Goal: Task Accomplishment & Management: Manage account settings

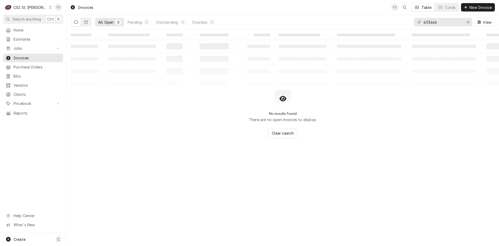
click at [35, 7] on div "CSI St. Louis" at bounding box center [31, 7] width 34 height 5
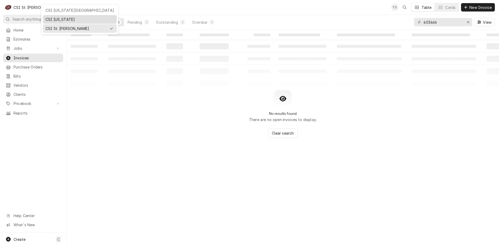
click at [52, 18] on div "CSI [US_STATE]" at bounding box center [80, 19] width 69 height 5
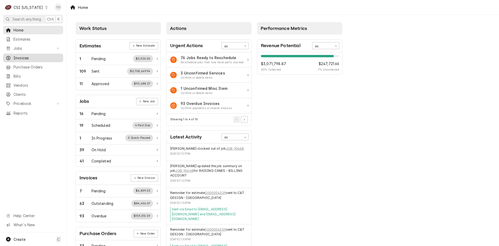
click at [46, 55] on span "Invoices" at bounding box center [37, 57] width 47 height 5
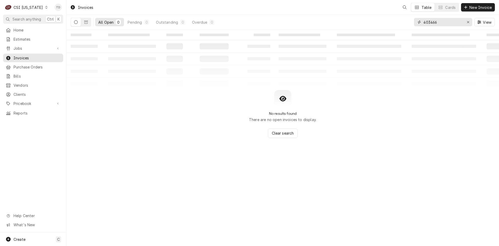
click at [447, 24] on input "403466" at bounding box center [443, 22] width 39 height 8
click at [446, 24] on input "403466" at bounding box center [443, 22] width 39 height 8
click at [446, 23] on input "403466" at bounding box center [443, 22] width 39 height 8
click at [89, 21] on button "Dynamic Content Wrapper" at bounding box center [86, 22] width 10 height 8
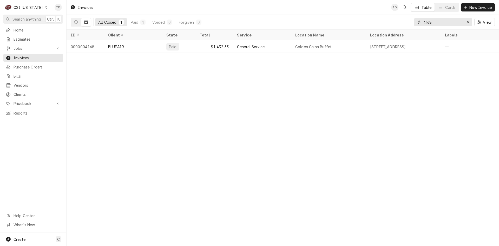
click at [450, 22] on input "4168" at bounding box center [443, 22] width 39 height 8
click at [438, 24] on input "4168" at bounding box center [443, 22] width 39 height 8
click at [437, 24] on input "4433" at bounding box center [443, 22] width 39 height 8
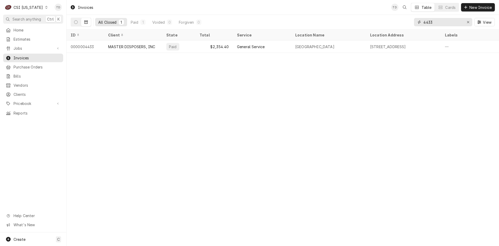
click at [437, 24] on input "4433" at bounding box center [443, 22] width 39 height 8
click at [78, 23] on button "Dynamic Content Wrapper" at bounding box center [76, 22] width 10 height 8
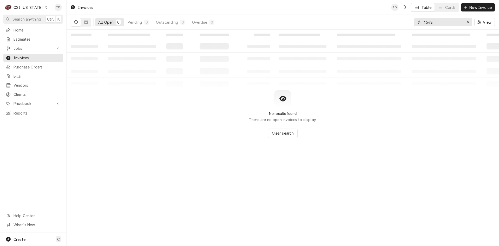
click at [440, 23] on input "4548" at bounding box center [443, 22] width 39 height 8
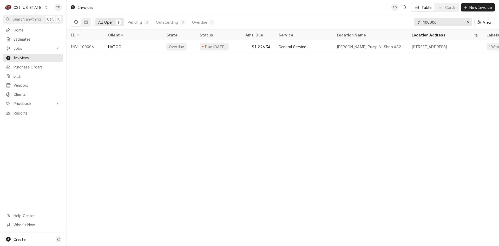
click at [437, 23] on input "100006" at bounding box center [443, 22] width 39 height 8
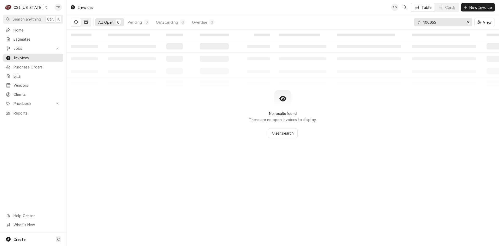
click at [83, 22] on button "Dynamic Content Wrapper" at bounding box center [86, 22] width 10 height 8
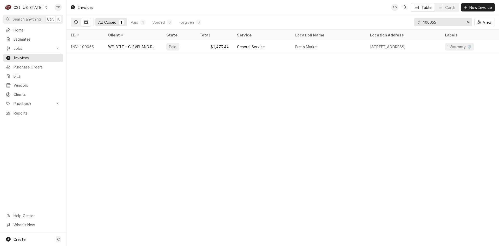
click at [76, 22] on icon "Dynamic Content Wrapper" at bounding box center [76, 22] width 4 height 4
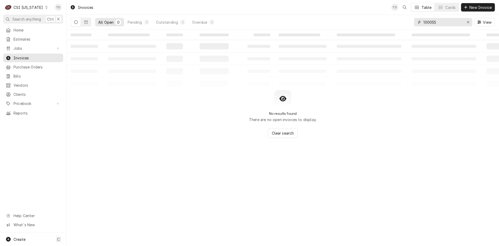
click at [437, 23] on input "100055" at bounding box center [443, 22] width 39 height 8
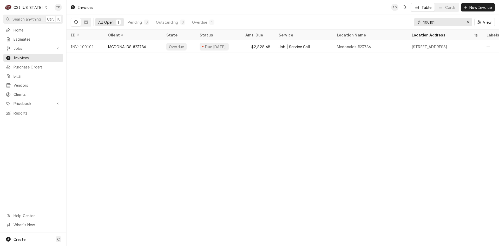
click at [442, 23] on input "100101" at bounding box center [443, 22] width 39 height 8
click at [437, 22] on input "100109" at bounding box center [443, 22] width 39 height 8
click at [443, 23] on input "100118" at bounding box center [443, 22] width 39 height 8
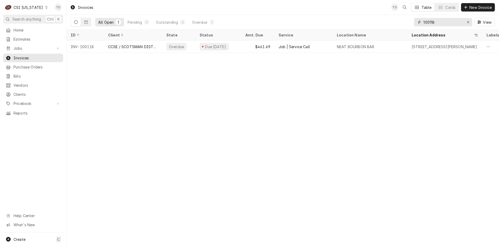
click at [443, 23] on input "100118" at bounding box center [443, 22] width 39 height 8
click at [443, 23] on input "100159" at bounding box center [443, 22] width 39 height 8
click at [443, 23] on input "100167" at bounding box center [443, 22] width 39 height 8
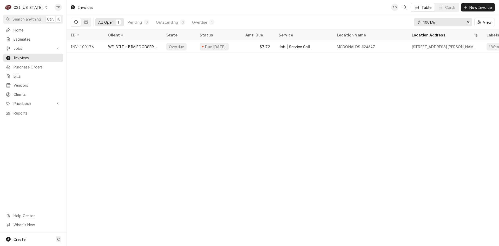
click at [443, 23] on input "100176" at bounding box center [443, 22] width 39 height 8
click at [442, 23] on input "100185" at bounding box center [443, 22] width 39 height 8
click at [442, 23] on input "100236" at bounding box center [443, 22] width 39 height 8
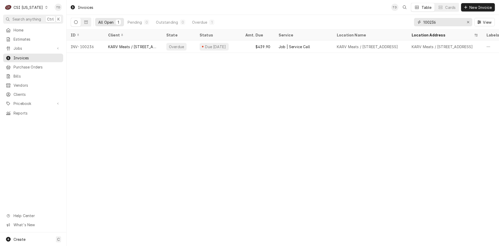
click at [442, 23] on input "100236" at bounding box center [443, 22] width 39 height 8
click at [442, 23] on input "100342" at bounding box center [443, 22] width 39 height 8
click at [442, 23] on input "100351" at bounding box center [443, 22] width 39 height 8
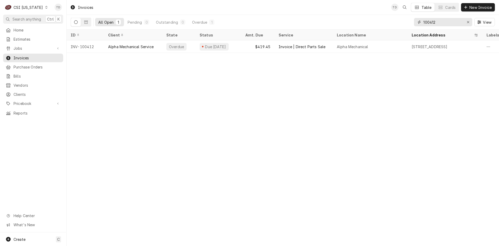
click at [442, 23] on input "100412" at bounding box center [443, 22] width 39 height 8
click at [447, 22] on input "100412" at bounding box center [443, 22] width 39 height 8
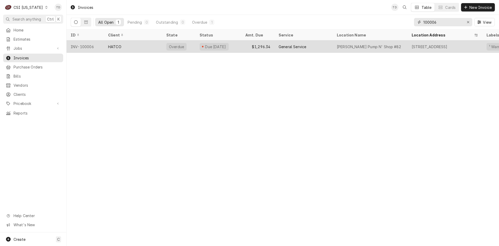
type input "100006"
click at [251, 46] on div "$1,296.34" at bounding box center [257, 46] width 33 height 12
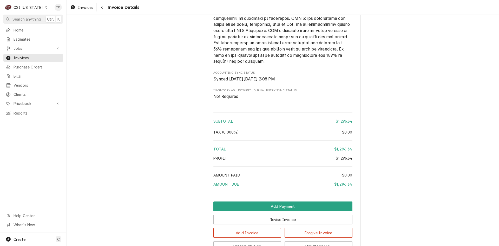
scroll to position [1096, 0]
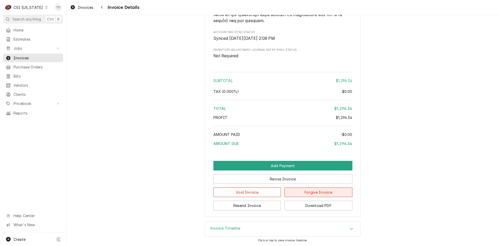
click at [309, 193] on button "Forgive Invoice" at bounding box center [319, 192] width 68 height 10
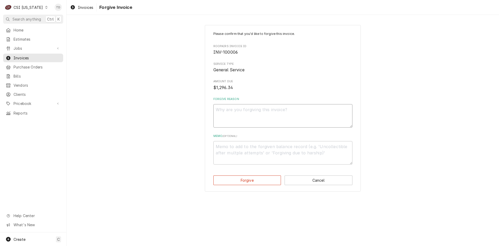
click at [258, 116] on textarea "Forgive Reason" at bounding box center [282, 115] width 139 height 23
type textarea "x"
type textarea "C"
type textarea "x"
type textarea "CR"
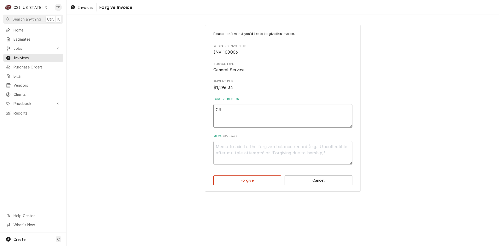
type textarea "x"
type textarea "CRE"
type textarea "x"
type textarea "CR"
type textarea "x"
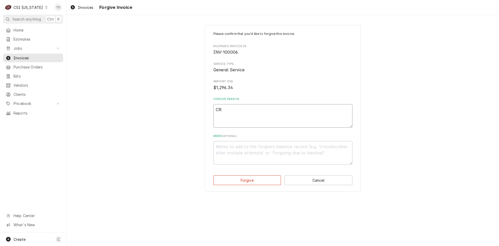
type textarea "C"
type textarea "x"
type textarea "c"
type textarea "x"
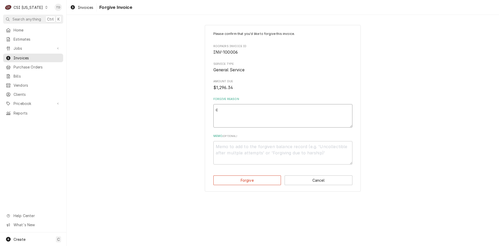
type textarea "cr"
type textarea "x"
type textarea "cre"
type textarea "x"
type textarea "cred"
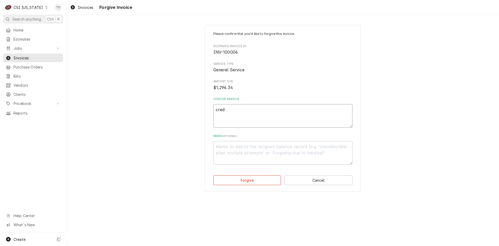
type textarea "x"
type textarea "credi"
type textarea "x"
type textarea "credit"
type textarea "x"
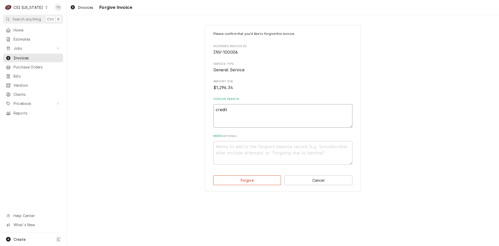
type textarea "credit"
type textarea "x"
type textarea "credit -"
type textarea "x"
type textarea "credit -"
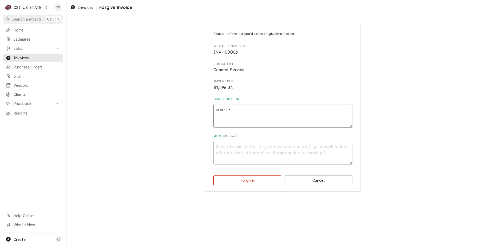
type textarea "x"
type textarea "credit - t"
type textarea "x"
type textarea "credit - td"
drag, startPoint x: 248, startPoint y: 109, endPoint x: 199, endPoint y: 106, distance: 49.0
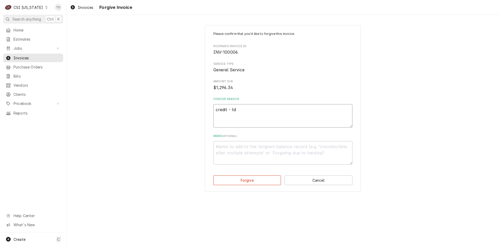
click at [199, 106] on div "Please confirm that you'd like to forgive this invoice. Roopairs Invoice ID INV…" at bounding box center [283, 108] width 433 height 176
click at [227, 144] on textarea "Memo ( optional )" at bounding box center [282, 152] width 139 height 23
paste textarea "credit - td"
type textarea "x"
type textarea "credit - td"
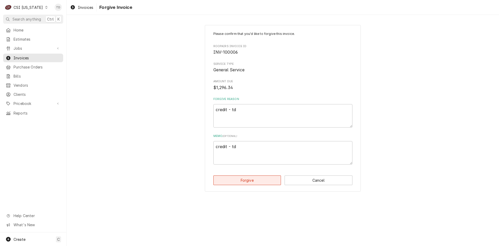
click at [238, 180] on button "Forgive" at bounding box center [247, 180] width 68 height 10
type textarea "x"
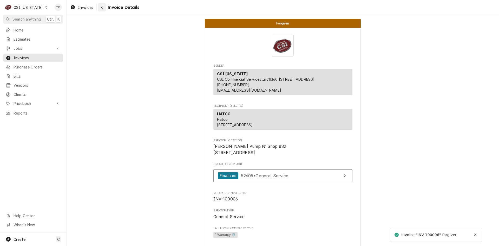
click at [104, 8] on div "Navigate back" at bounding box center [101, 7] width 5 height 5
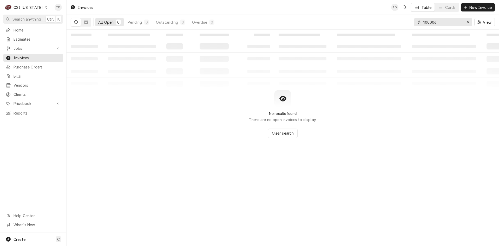
click at [441, 22] on input "100006" at bounding box center [443, 22] width 39 height 8
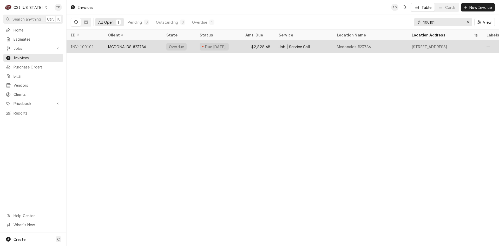
type input "100101"
click at [149, 44] on div "MCDONALDS #23786" at bounding box center [133, 46] width 58 height 12
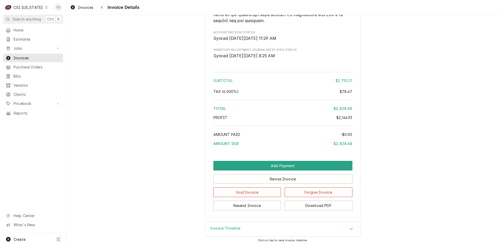
scroll to position [996, 0]
click at [309, 192] on button "Forgive Invoice" at bounding box center [319, 192] width 68 height 10
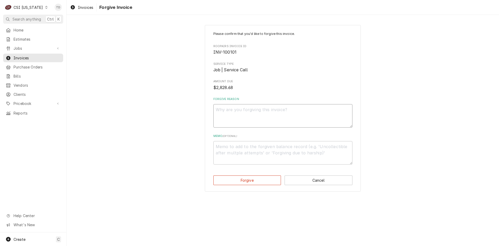
click at [240, 114] on textarea "Forgive Reason" at bounding box center [282, 115] width 139 height 23
paste textarea "credit - td"
type textarea "x"
type textarea "credit - td"
click at [235, 147] on textarea "Memo ( optional )" at bounding box center [282, 152] width 139 height 23
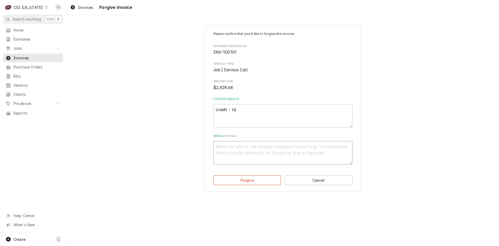
paste textarea "credit - td"
type textarea "x"
type textarea "credit - td"
click at [237, 182] on button "Forgive" at bounding box center [247, 180] width 68 height 10
type textarea "x"
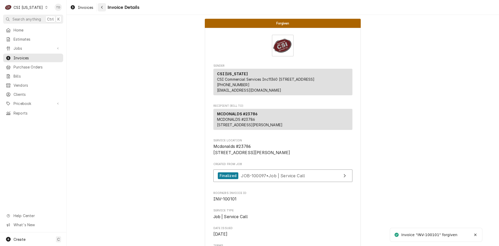
click at [100, 9] on div "Navigate back" at bounding box center [101, 7] width 5 height 5
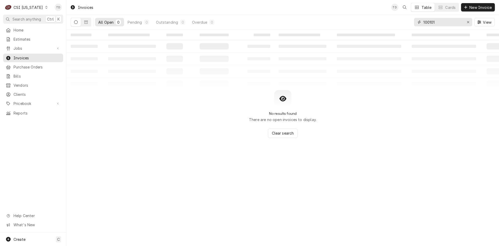
click at [442, 23] on input "100101" at bounding box center [443, 22] width 39 height 8
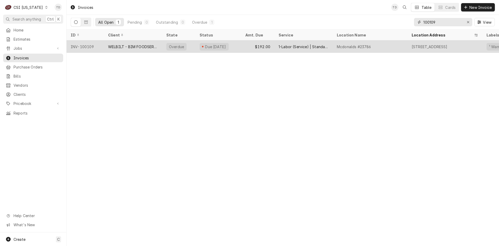
type input "100109"
click at [250, 48] on div "$192.00" at bounding box center [257, 46] width 33 height 12
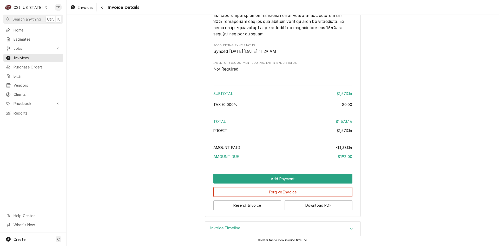
scroll to position [1214, 0]
click at [239, 193] on button "Forgive Invoice" at bounding box center [282, 192] width 139 height 10
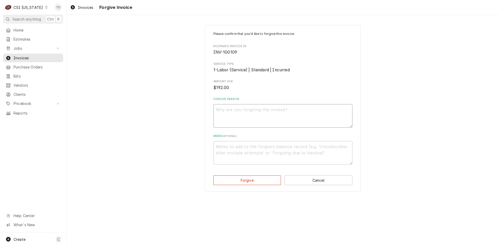
click at [232, 113] on textarea "Forgive Reason" at bounding box center [282, 115] width 139 height 23
paste textarea "credit - td"
type textarea "x"
type textarea "credit - td"
click at [224, 150] on textarea "Memo ( optional )" at bounding box center [282, 152] width 139 height 23
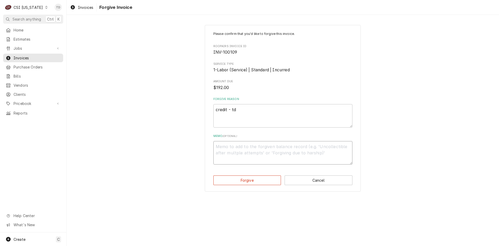
paste textarea "credit - td"
type textarea "x"
type textarea "credit - td"
click at [232, 181] on button "Forgive" at bounding box center [247, 180] width 68 height 10
type textarea "x"
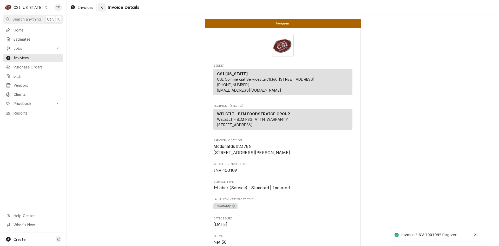
click at [102, 8] on icon "Navigate back" at bounding box center [102, 7] width 2 height 3
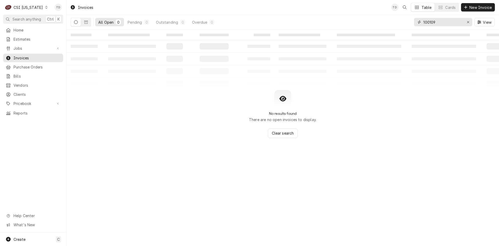
click at [445, 20] on input "100109" at bounding box center [443, 22] width 39 height 8
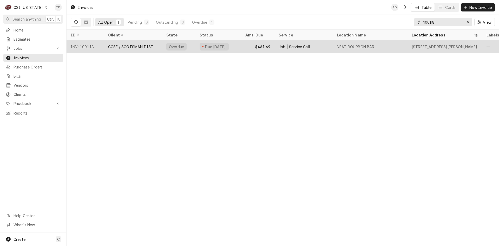
type input "100118"
click at [247, 46] on div "$461.69" at bounding box center [257, 46] width 33 height 12
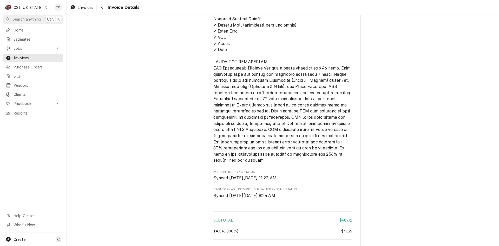
scroll to position [1132, 0]
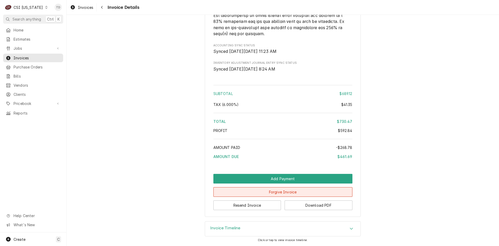
click at [245, 193] on button "Forgive Invoice" at bounding box center [282, 192] width 139 height 10
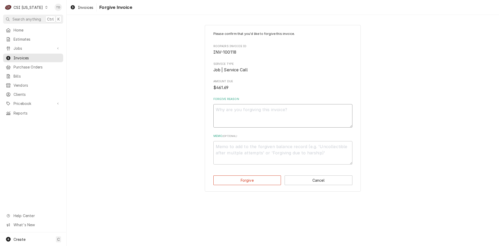
click at [237, 110] on textarea "Forgive Reason" at bounding box center [282, 115] width 139 height 23
paste textarea "credit - td"
type textarea "x"
type textarea "credit - td"
click at [230, 148] on textarea "Memo ( optional )" at bounding box center [282, 152] width 139 height 23
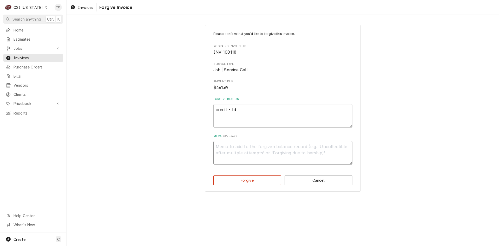
paste textarea "credit - td"
type textarea "x"
type textarea "credit - td"
click at [241, 183] on button "Forgive" at bounding box center [247, 180] width 68 height 10
type textarea "x"
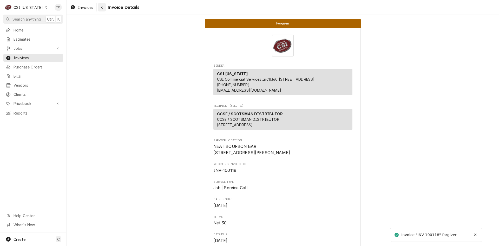
click at [102, 9] on icon "Navigate back" at bounding box center [102, 7] width 2 height 4
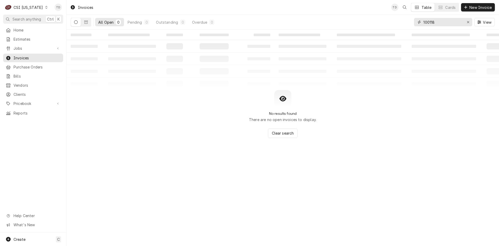
click at [440, 22] on input "100118" at bounding box center [443, 22] width 39 height 8
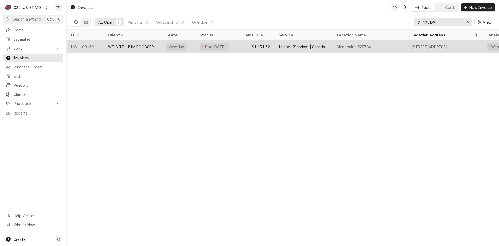
type input "100159"
click at [263, 48] on div "$1,131.52" at bounding box center [257, 46] width 33 height 12
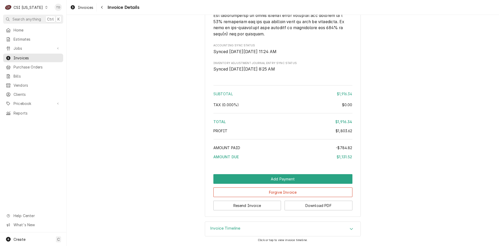
scroll to position [1223, 0]
click at [256, 192] on button "Forgive Invoice" at bounding box center [282, 192] width 139 height 10
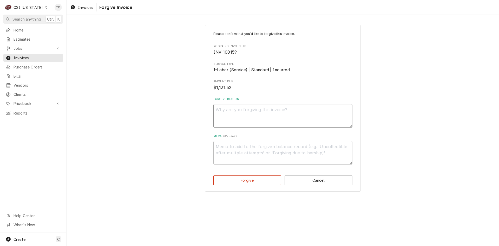
click at [244, 114] on textarea "Forgive Reason" at bounding box center [282, 115] width 139 height 23
paste textarea "credit - td"
type textarea "x"
type textarea "credit - td"
click at [230, 149] on textarea "Memo ( optional )" at bounding box center [282, 152] width 139 height 23
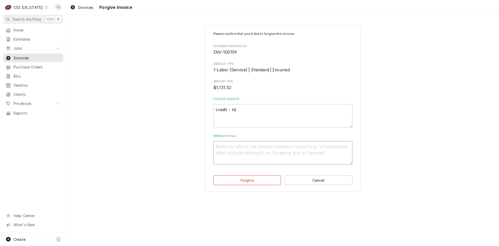
paste textarea "credit - td"
type textarea "x"
type textarea "credit - td"
click at [236, 182] on button "Forgive" at bounding box center [247, 180] width 68 height 10
type textarea "x"
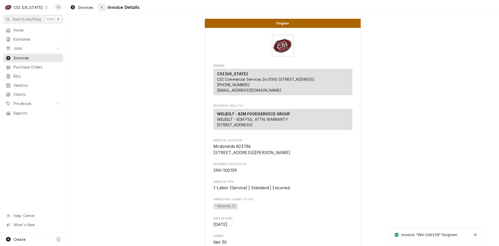
click at [102, 8] on icon "Navigate back" at bounding box center [102, 7] width 2 height 3
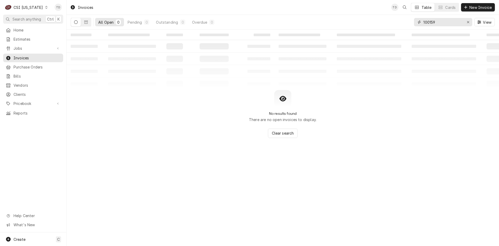
click at [438, 22] on input "100159" at bounding box center [443, 22] width 39 height 8
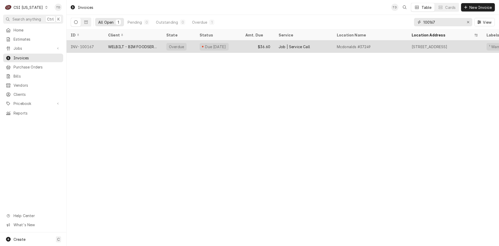
type input "100167"
click at [253, 46] on div "$36.60" at bounding box center [257, 46] width 33 height 12
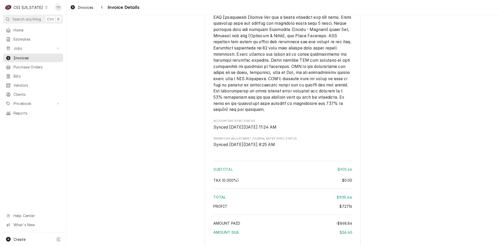
scroll to position [1215, 0]
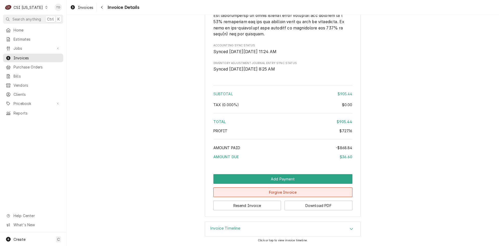
click at [278, 193] on button "Forgive Invoice" at bounding box center [282, 192] width 139 height 10
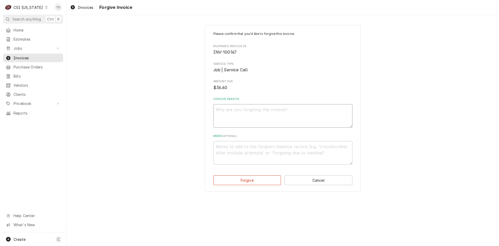
click at [255, 116] on textarea "Forgive Reason" at bounding box center [282, 115] width 139 height 23
paste textarea "credit - td"
type textarea "x"
type textarea "credit - td"
click at [243, 145] on textarea "Memo ( optional )" at bounding box center [282, 152] width 139 height 23
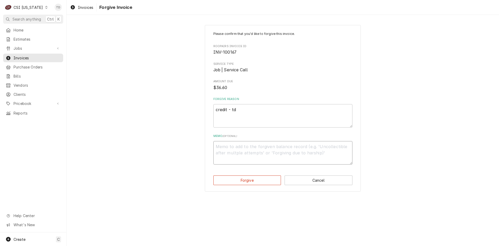
paste textarea "credit - td"
type textarea "x"
type textarea "credit - td"
click at [246, 179] on button "Forgive" at bounding box center [247, 180] width 68 height 10
type textarea "x"
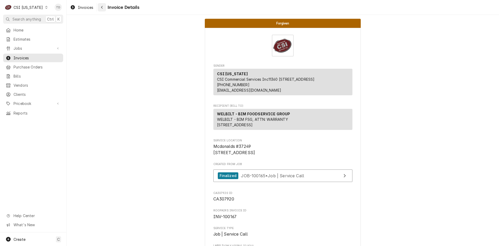
click at [103, 7] on icon "Navigate back" at bounding box center [102, 7] width 2 height 4
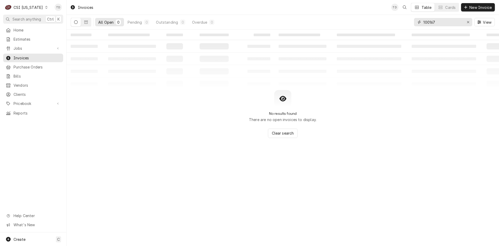
click at [443, 23] on input "100167" at bounding box center [443, 22] width 39 height 8
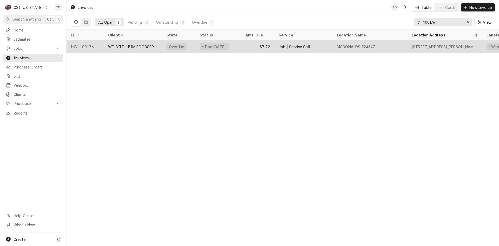
type input "100176"
click at [286, 46] on div "Job | Service Call" at bounding box center [294, 46] width 31 height 5
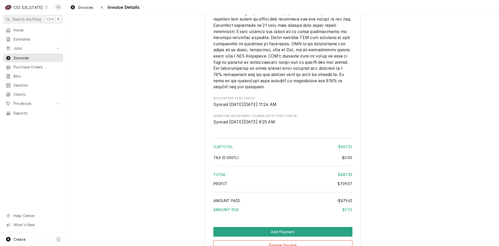
scroll to position [1210, 0]
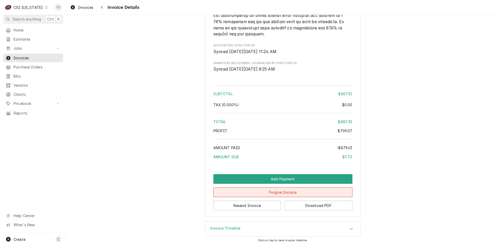
click at [266, 192] on button "Forgive Invoice" at bounding box center [282, 192] width 139 height 10
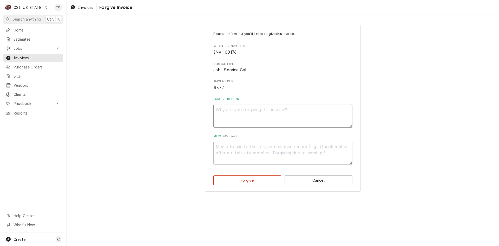
click at [253, 114] on textarea "Forgive Reason" at bounding box center [282, 115] width 139 height 23
paste textarea "credit - td"
type textarea "x"
type textarea "credit - td"
click at [237, 148] on textarea "Memo ( optional )" at bounding box center [282, 152] width 139 height 23
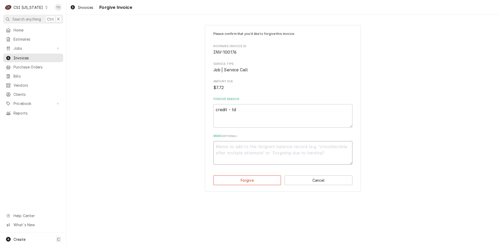
paste textarea "credit - td"
type textarea "x"
type textarea "credit - td"
click at [242, 181] on button "Forgive" at bounding box center [247, 180] width 68 height 10
type textarea "x"
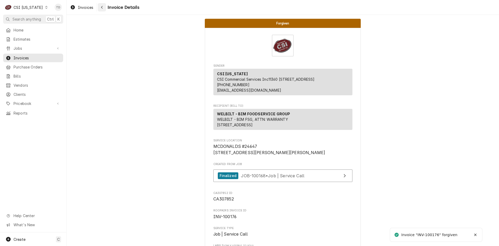
click at [103, 7] on icon "Navigate back" at bounding box center [102, 7] width 2 height 4
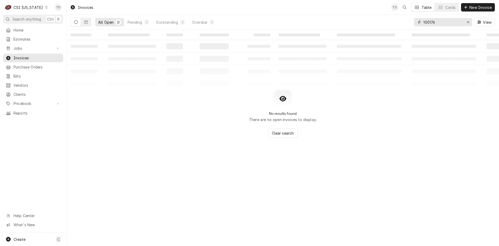
click at [445, 24] on input "100176" at bounding box center [443, 22] width 39 height 8
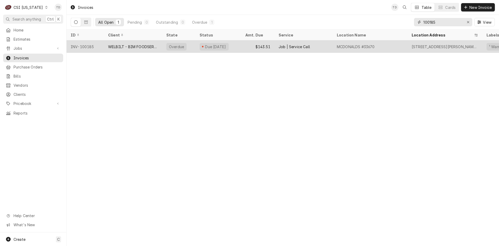
type input "100185"
click at [237, 46] on div "Due [DATE]" at bounding box center [219, 46] width 46 height 12
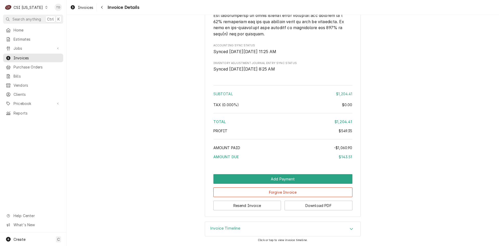
scroll to position [1117, 0]
click at [255, 192] on button "Forgive Invoice" at bounding box center [282, 192] width 139 height 10
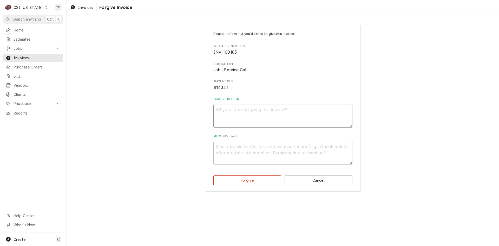
click at [239, 107] on textarea "Forgive Reason" at bounding box center [282, 115] width 139 height 23
paste textarea "credit - td"
type textarea "x"
type textarea "credit - td"
click at [230, 149] on textarea "Memo ( optional )" at bounding box center [282, 152] width 139 height 23
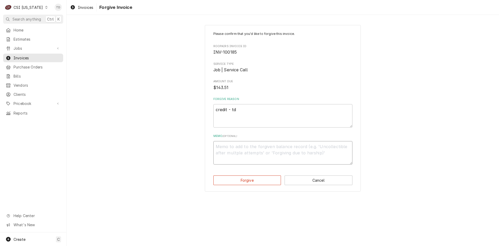
paste textarea "credit - td"
type textarea "x"
type textarea "credit - td"
click at [231, 178] on button "Forgive" at bounding box center [247, 180] width 68 height 10
type textarea "x"
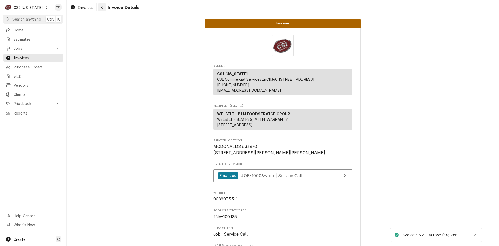
click at [103, 7] on div "Navigate back" at bounding box center [101, 7] width 5 height 5
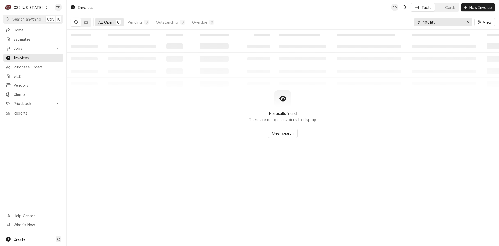
click at [438, 22] on input "100185" at bounding box center [443, 22] width 39 height 8
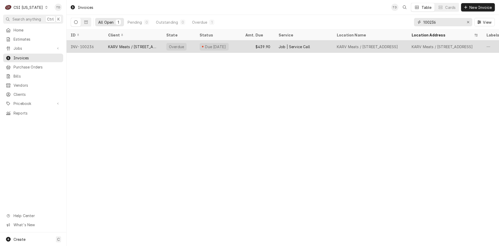
type input "100236"
click at [256, 44] on div "$439.90" at bounding box center [257, 46] width 33 height 12
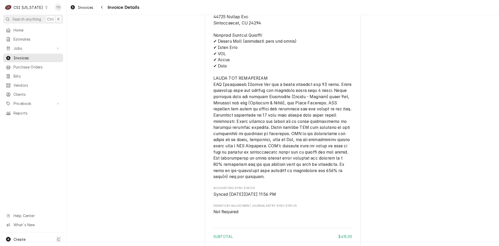
scroll to position [829, 0]
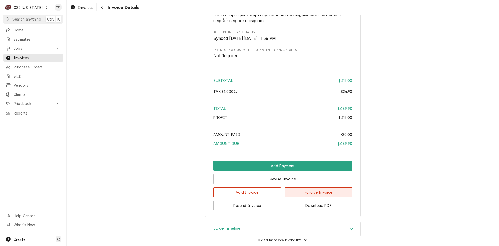
click at [315, 193] on button "Forgive Invoice" at bounding box center [319, 192] width 68 height 10
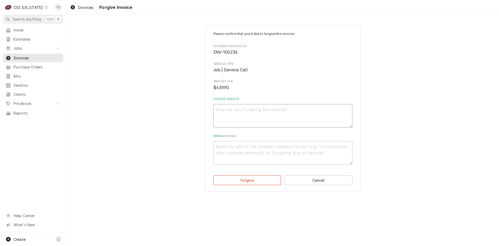
click at [269, 113] on textarea "Forgive Reason" at bounding box center [282, 115] width 139 height 23
paste textarea "credit - td"
type textarea "x"
type textarea "credit - td"
click at [250, 143] on textarea "Memo ( optional )" at bounding box center [282, 152] width 139 height 23
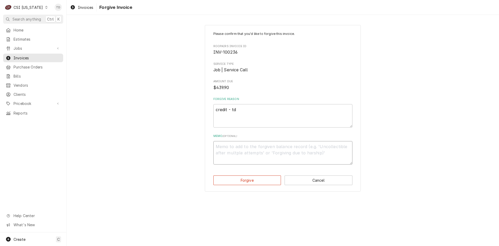
paste textarea "credit - td"
type textarea "x"
type textarea "credit - td"
click at [255, 179] on button "Forgive" at bounding box center [247, 180] width 68 height 10
type textarea "x"
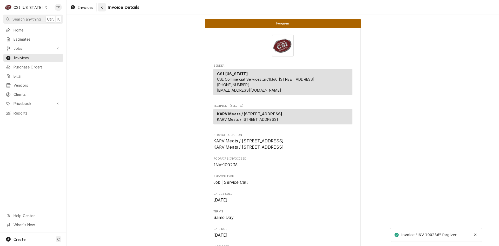
click at [105, 8] on button "Navigate back" at bounding box center [102, 7] width 8 height 8
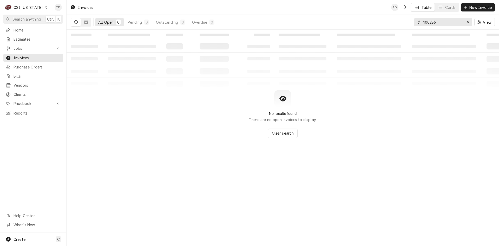
click at [441, 24] on input "100236" at bounding box center [443, 22] width 39 height 8
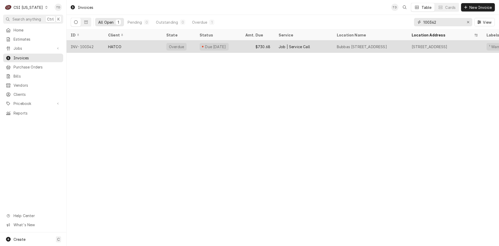
type input "100342"
click at [263, 47] on div "$730.68" at bounding box center [257, 46] width 33 height 12
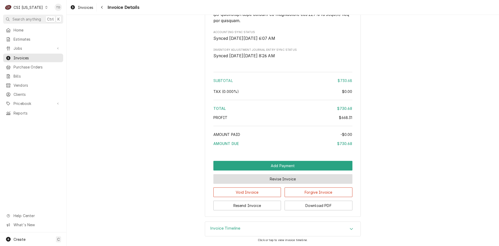
scroll to position [1107, 0]
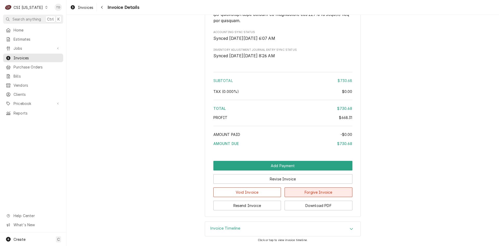
click at [312, 193] on button "Forgive Invoice" at bounding box center [319, 192] width 68 height 10
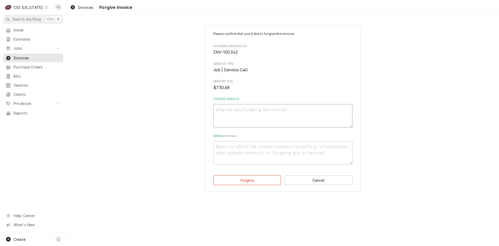
drag, startPoint x: 237, startPoint y: 112, endPoint x: 236, endPoint y: 118, distance: 5.9
click at [237, 112] on textarea "Forgive Reason" at bounding box center [282, 115] width 139 height 23
paste textarea "credit - td"
type textarea "x"
type textarea "credit - td"
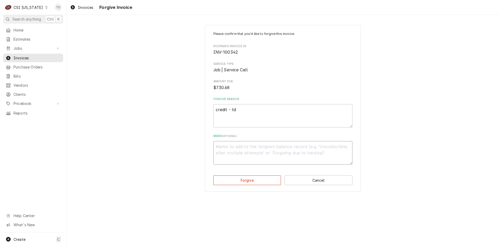
click at [230, 151] on textarea "Memo ( optional )" at bounding box center [282, 152] width 139 height 23
paste textarea "credit - td"
type textarea "x"
type textarea "credit - td"
click at [236, 179] on button "Forgive" at bounding box center [247, 180] width 68 height 10
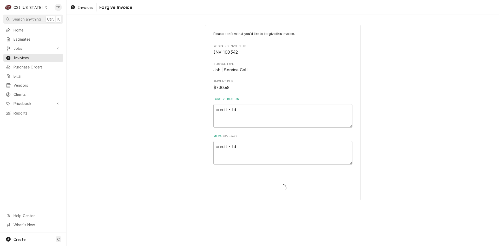
type textarea "x"
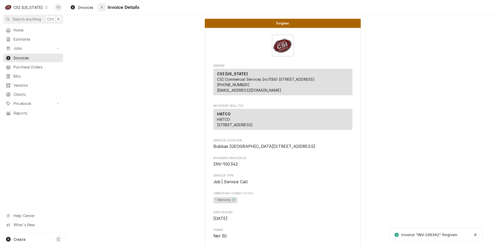
click at [105, 7] on button "Navigate back" at bounding box center [102, 7] width 8 height 8
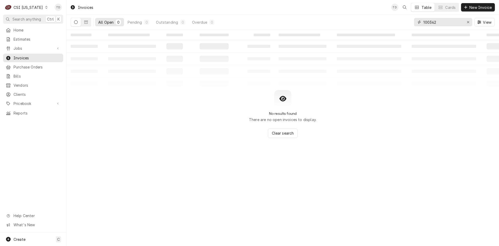
click at [449, 22] on input "100342" at bounding box center [443, 22] width 39 height 8
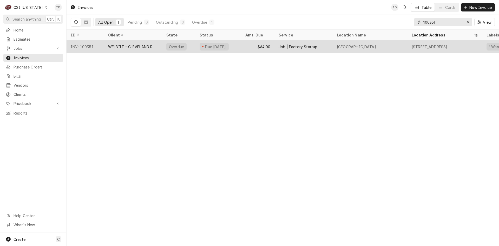
type input "100351"
click at [368, 46] on div "AUBURNDALE ELEMENTARY SCHOOL" at bounding box center [356, 46] width 39 height 5
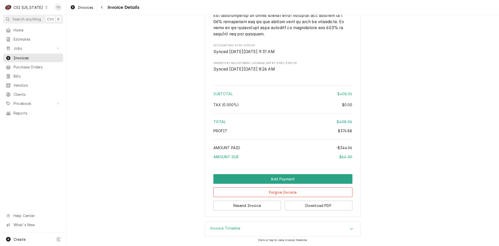
scroll to position [1101, 0]
click at [268, 191] on button "Forgive Invoice" at bounding box center [282, 192] width 139 height 10
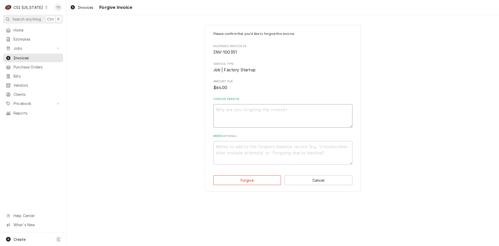
click at [271, 115] on textarea "Forgive Reason" at bounding box center [282, 115] width 139 height 23
paste textarea "credit - td"
type textarea "x"
type textarea "credit - td"
click at [253, 155] on textarea "Memo ( optional )" at bounding box center [282, 152] width 139 height 23
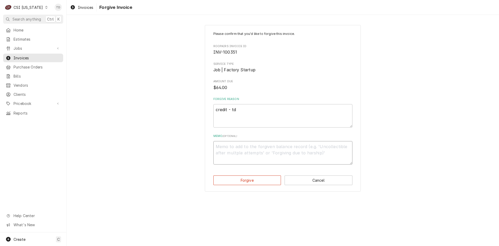
paste textarea "credit - td"
type textarea "x"
type textarea "credit - td"
click at [252, 178] on button "Forgive" at bounding box center [247, 180] width 68 height 10
type textarea "x"
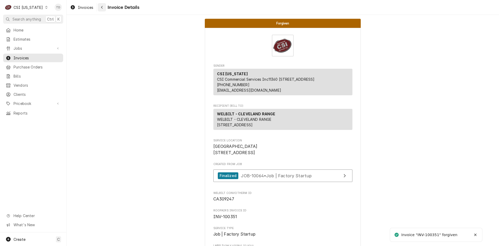
click at [102, 7] on icon "Navigate back" at bounding box center [102, 7] width 2 height 4
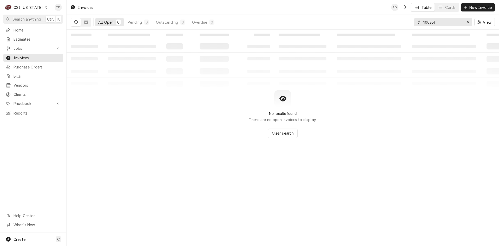
click at [445, 21] on input "100351" at bounding box center [443, 22] width 39 height 8
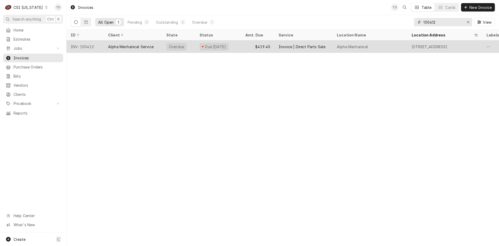
type input "100412"
click at [253, 44] on div "$419.45" at bounding box center [257, 46] width 33 height 12
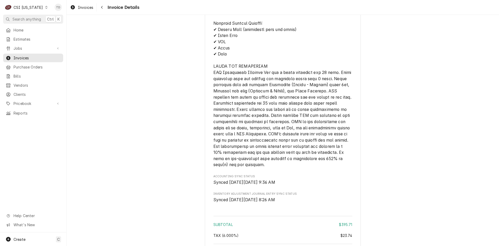
scroll to position [798, 0]
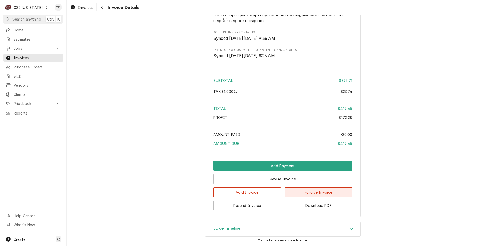
click at [313, 193] on button "Forgive Invoice" at bounding box center [319, 192] width 68 height 10
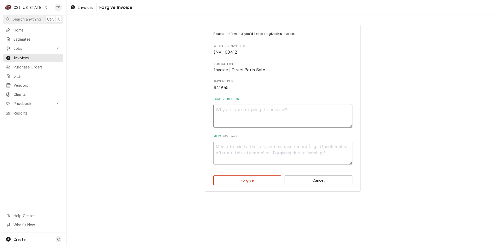
click at [235, 114] on textarea "Forgive Reason" at bounding box center [282, 115] width 139 height 23
paste textarea "credit - td"
type textarea "x"
type textarea "credit - td"
click at [230, 148] on textarea "Memo ( optional )" at bounding box center [282, 152] width 139 height 23
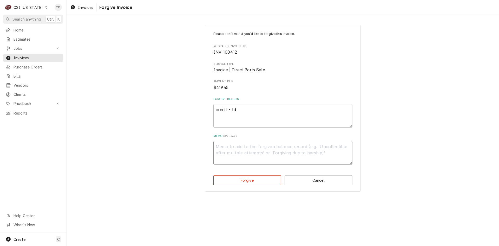
paste textarea "credit - td"
type textarea "x"
type textarea "credit - td"
click at [242, 181] on button "Forgive" at bounding box center [247, 180] width 68 height 10
type textarea "x"
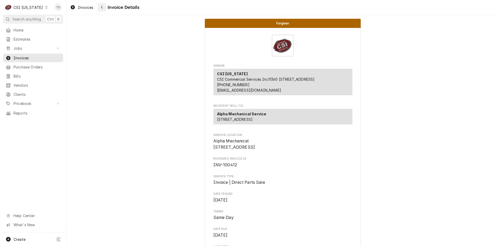
click at [102, 7] on icon "Navigate back" at bounding box center [102, 7] width 2 height 4
